Goal: Use online tool/utility: Use online tool/utility

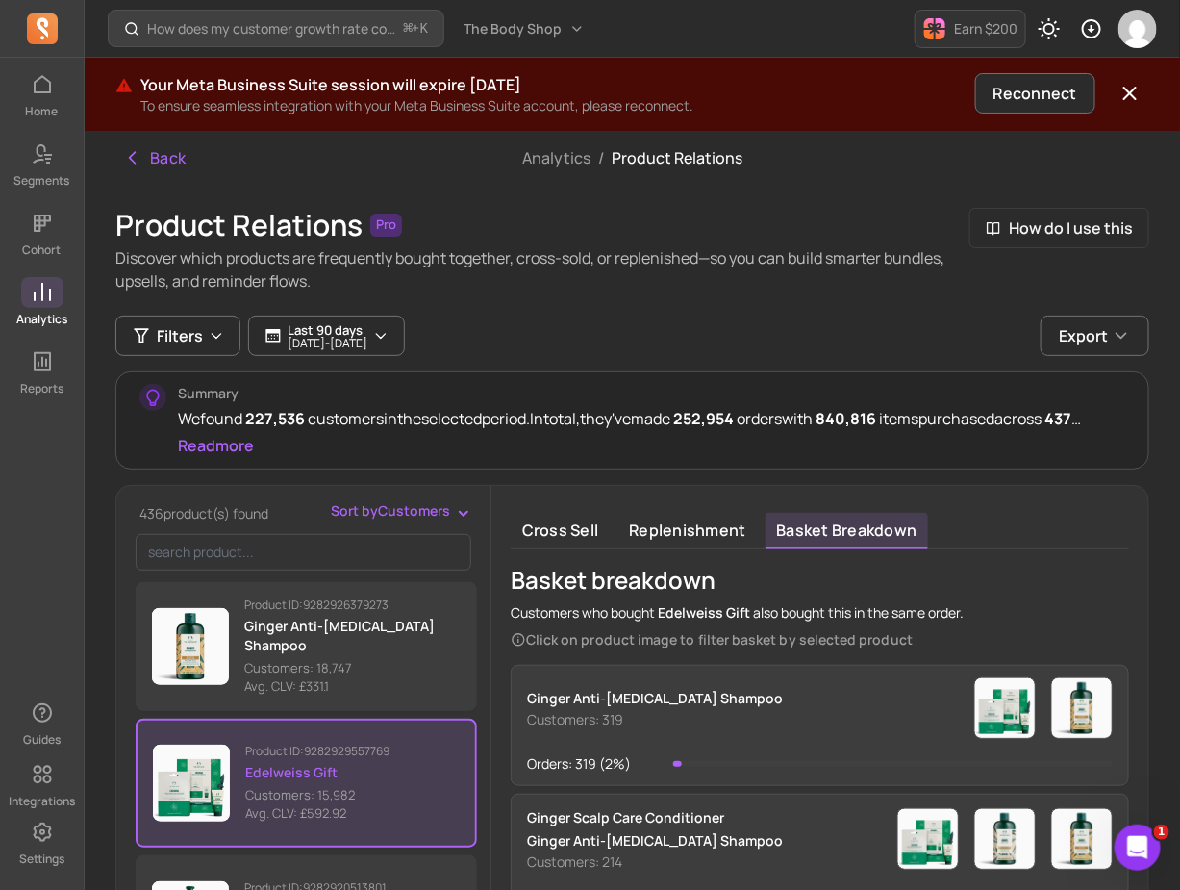
click at [61, 290] on span at bounding box center [42, 292] width 42 height 31
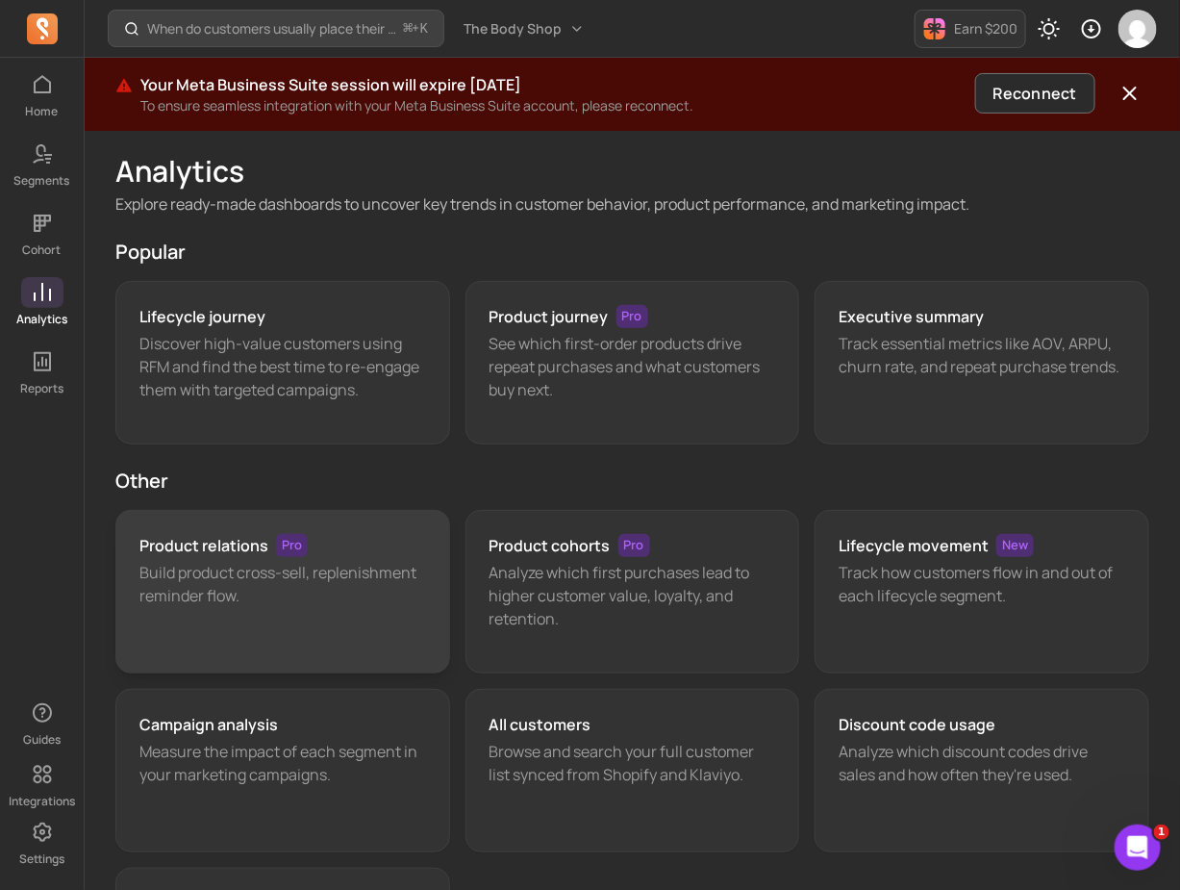
click at [367, 588] on p "Build product cross-sell, replenishment reminder flow." at bounding box center [282, 584] width 287 height 46
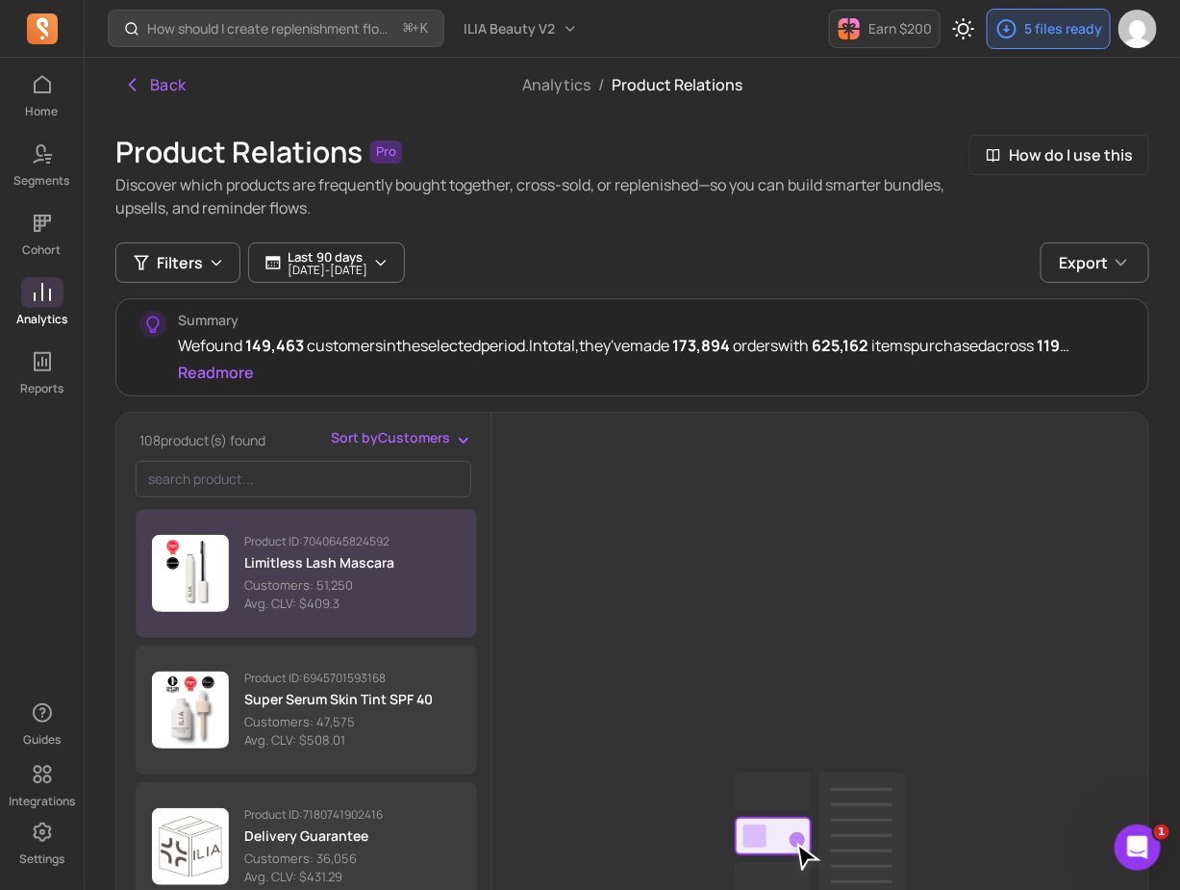
click at [430, 568] on button "Product ID: 7040645824592 Limitless Lash Mascara Customers: 51,250 Avg. CLV: $4…" at bounding box center [306, 573] width 341 height 129
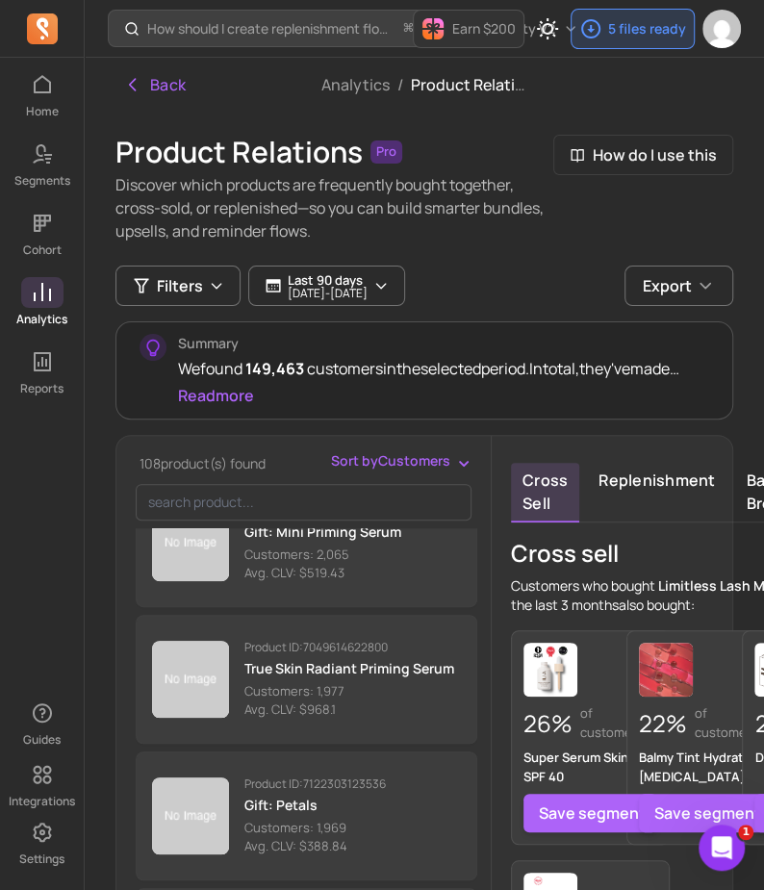
scroll to position [7353, 0]
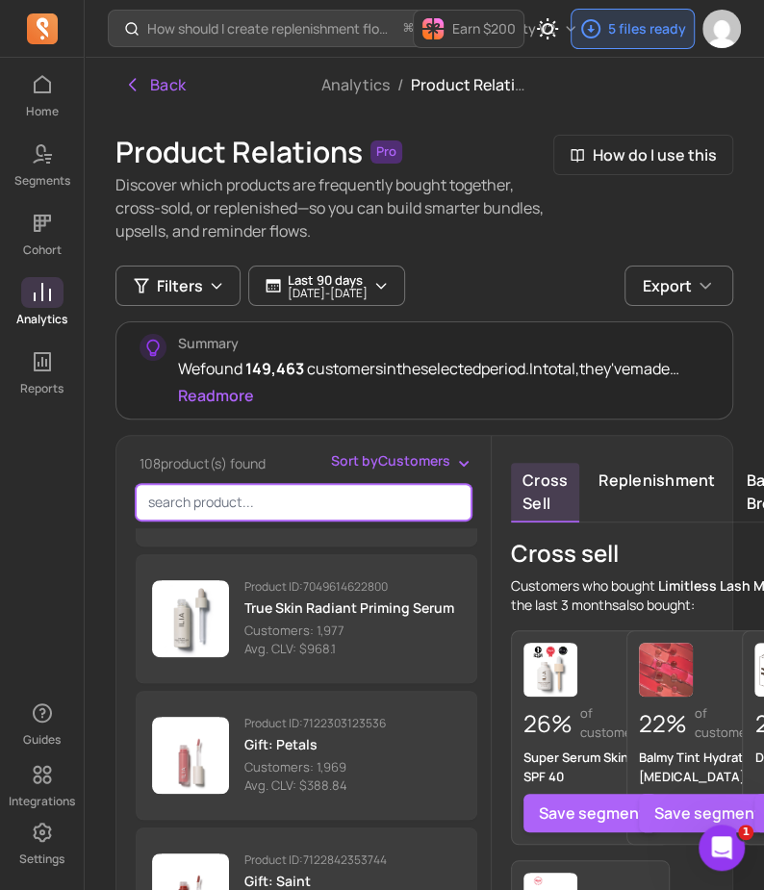
click at [400, 497] on input "search product" at bounding box center [304, 502] width 336 height 37
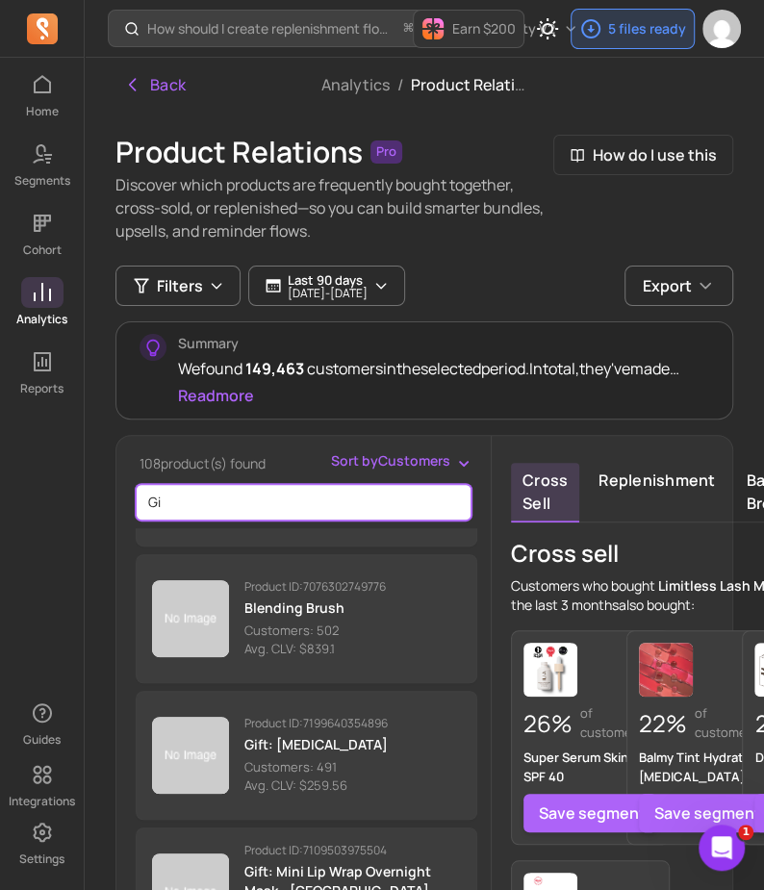
scroll to position [5357, 0]
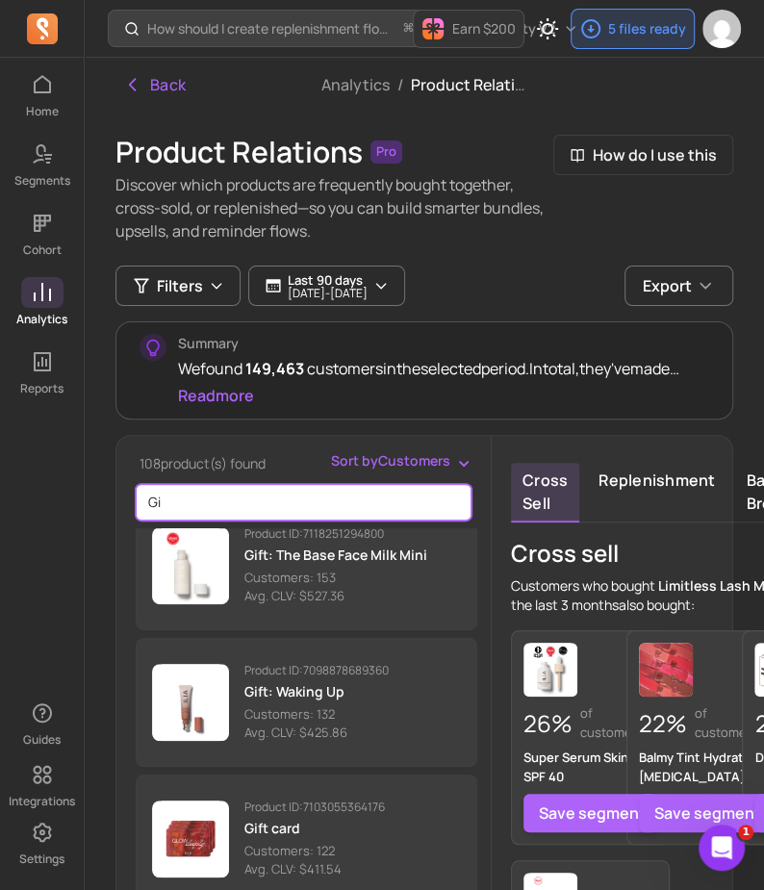
type input "Gi"
